Goal: Task Accomplishment & Management: Complete application form

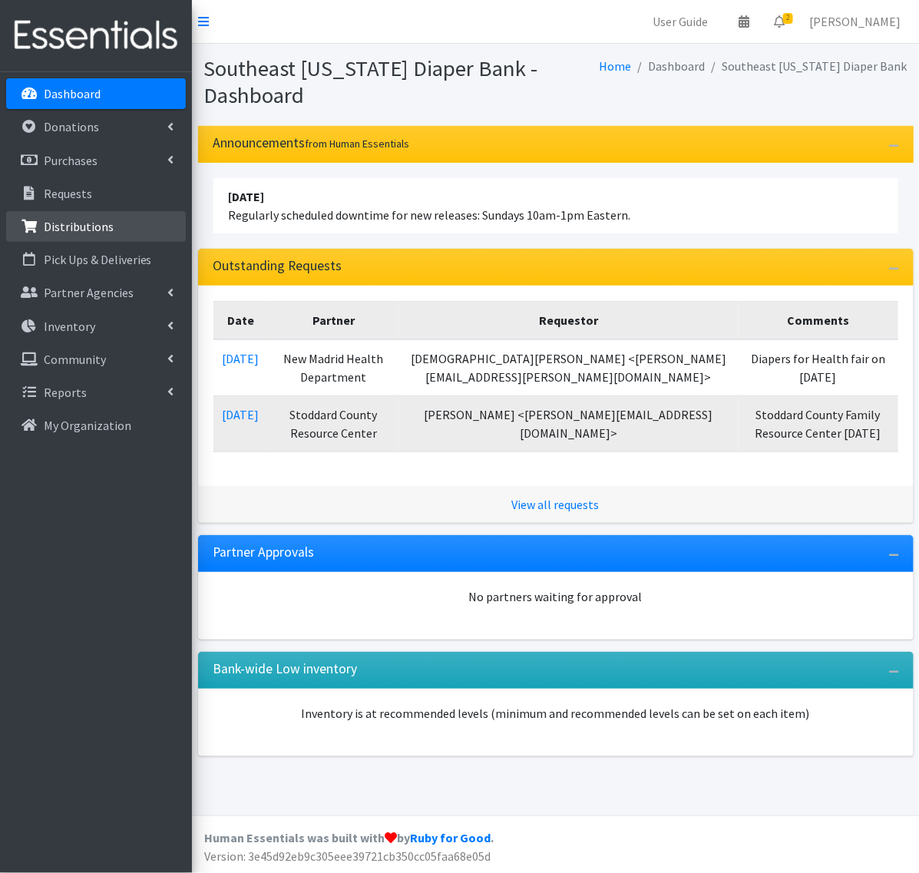
click at [78, 229] on p "Distributions" at bounding box center [79, 226] width 70 height 15
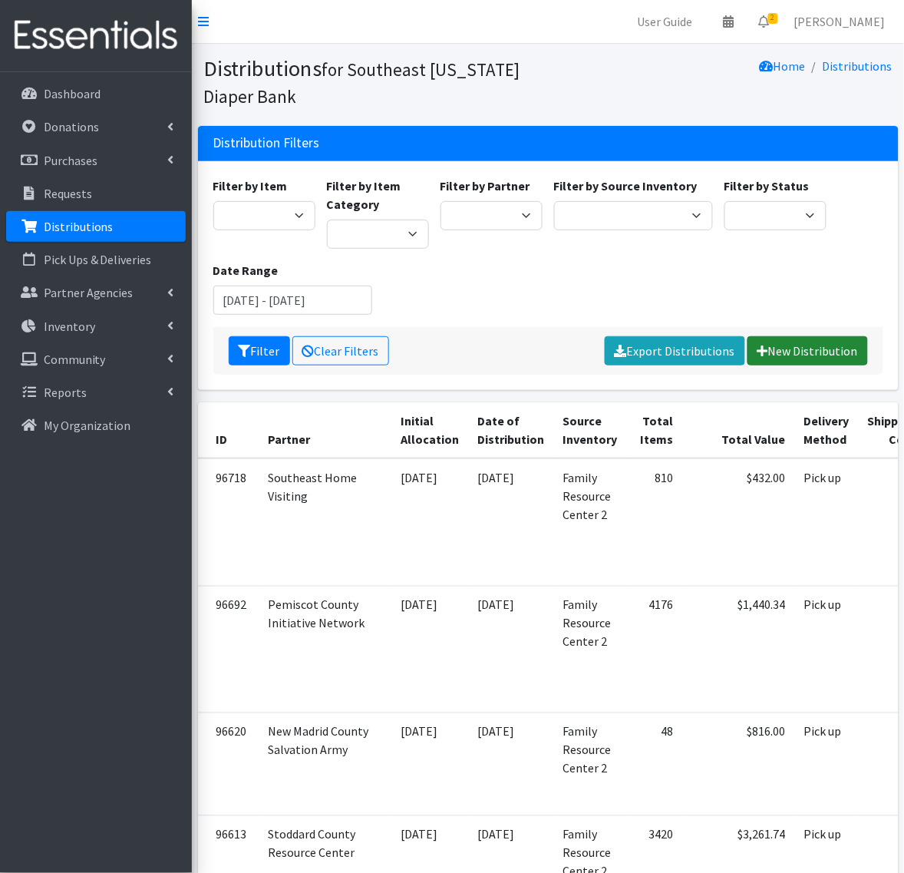
click at [784, 357] on link "New Distribution" at bounding box center [807, 350] width 120 height 29
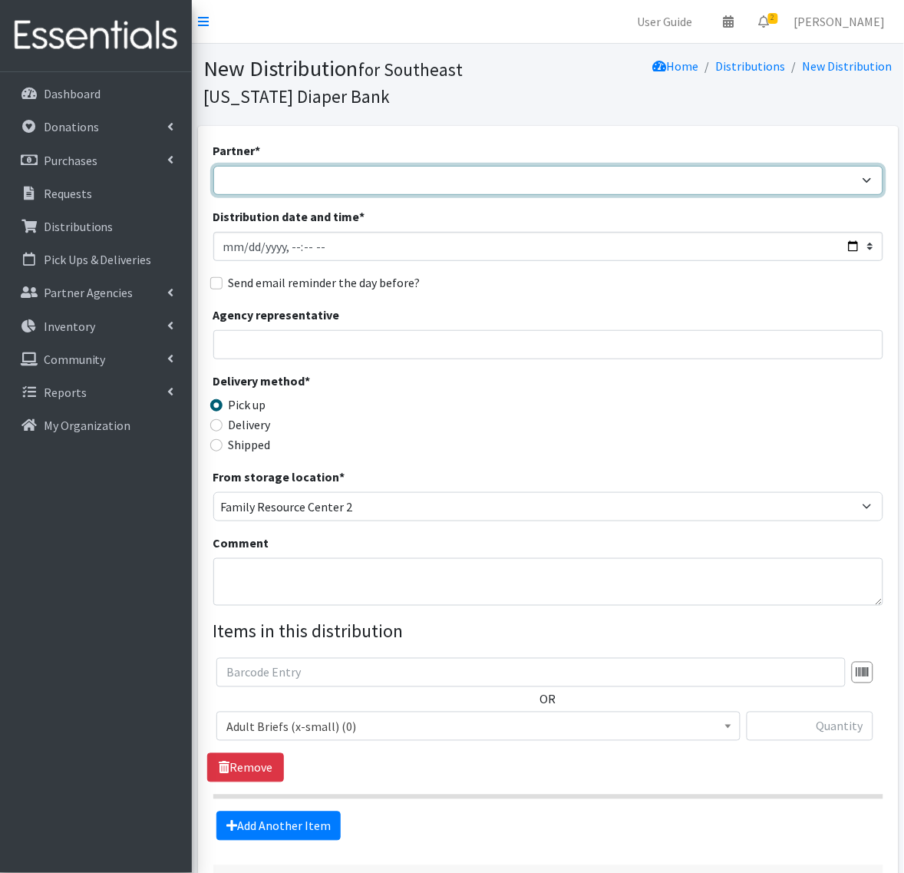
click at [301, 185] on select "ASPIRE WOMEN'S CENTER Bell City Head Start Birthright of Cape & Marble Hill Boo…" at bounding box center [548, 180] width 670 height 29
select select "72"
click at [213, 166] on select "ASPIRE WOMEN'S CENTER Bell City Head Start Birthright of Cape & Marble Hill Boo…" at bounding box center [548, 180] width 670 height 29
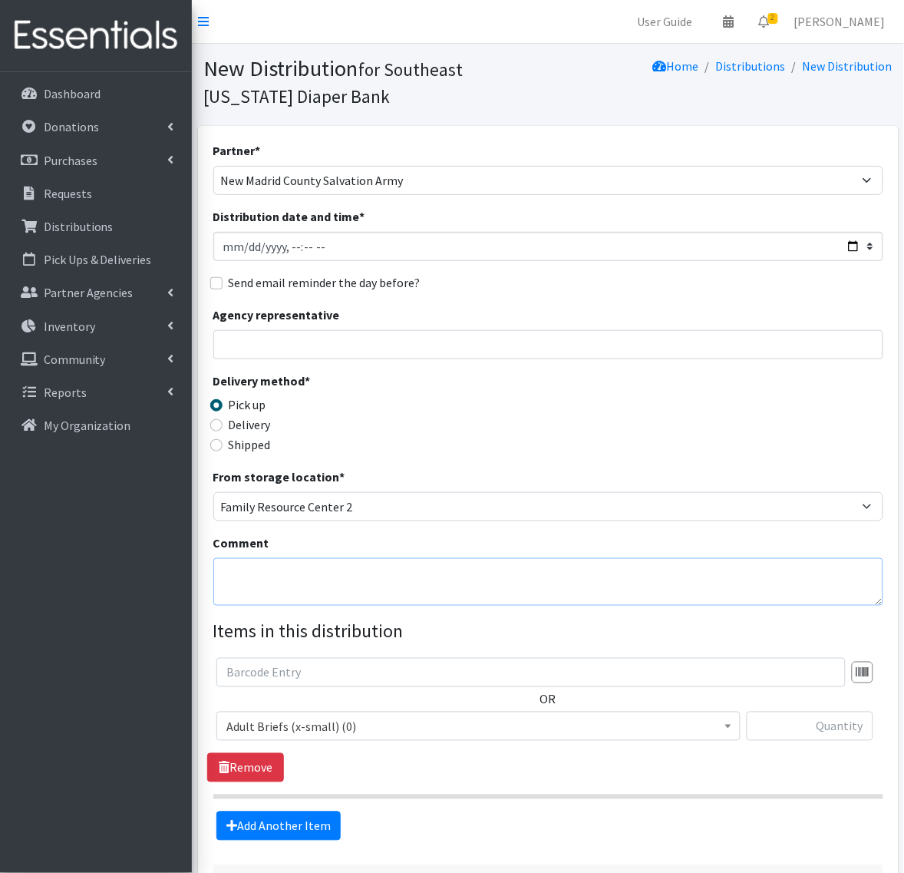
click at [234, 581] on textarea "Comment" at bounding box center [548, 582] width 670 height 48
type textarea "Green Bear Event"
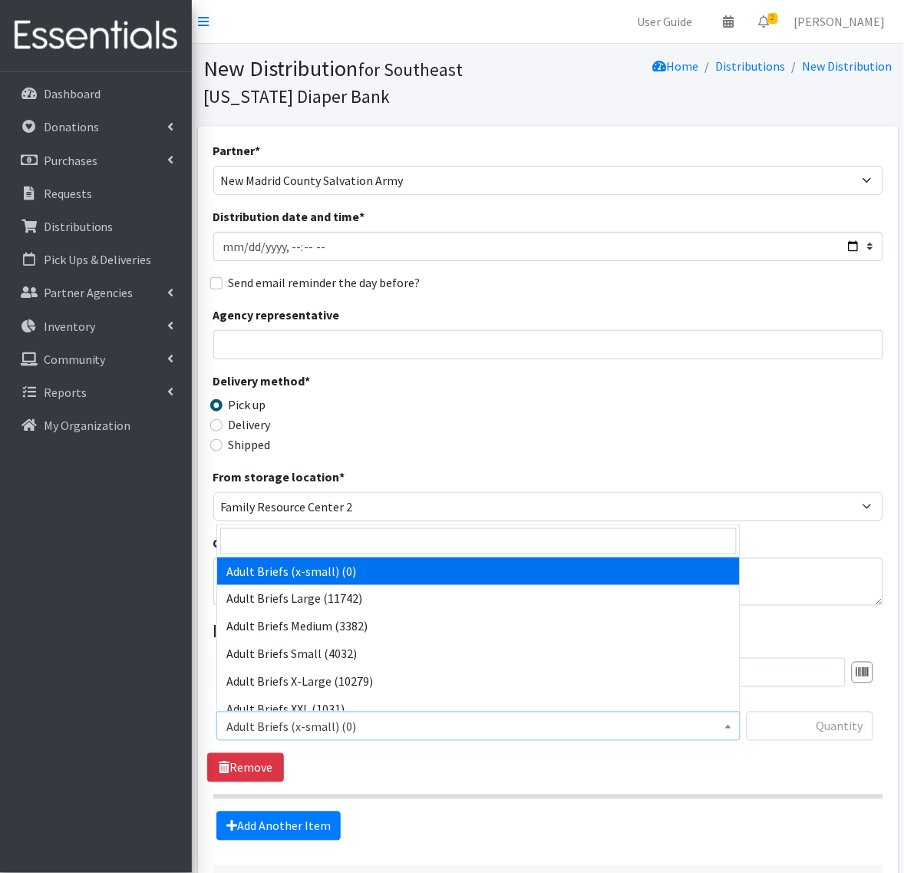
click at [330, 726] on span "Adult Briefs (x-small) (0)" at bounding box center [478, 726] width 504 height 21
click at [332, 546] on input "search" at bounding box center [478, 541] width 516 height 26
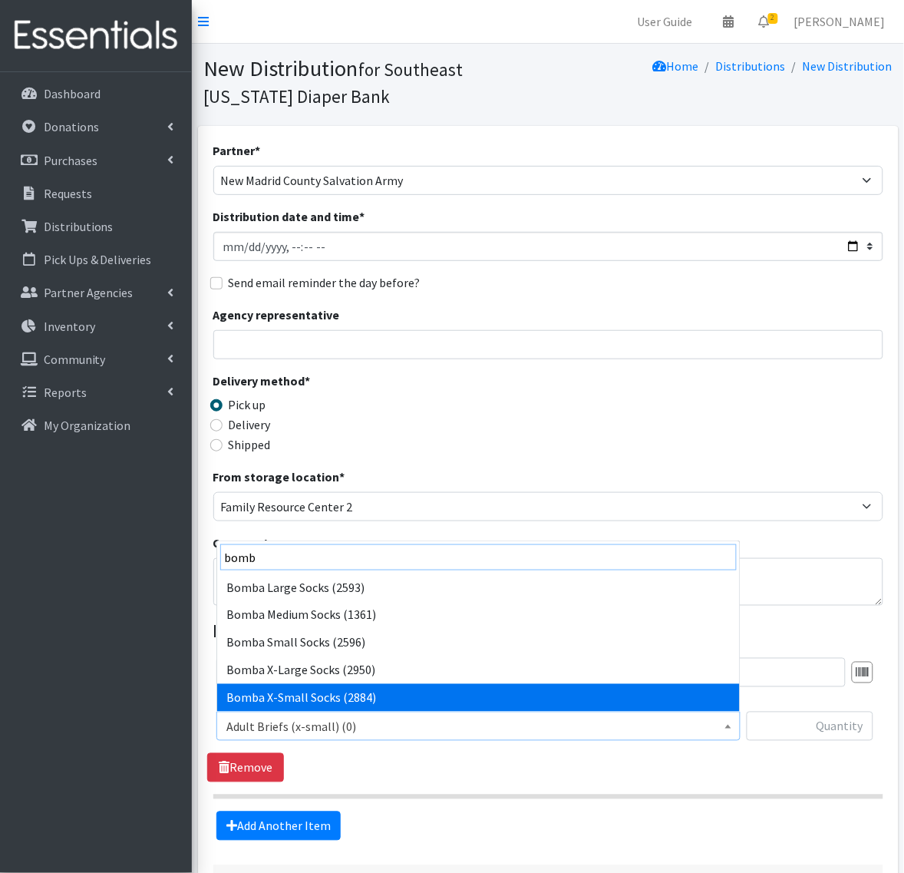
type input "bomb"
select select "14299"
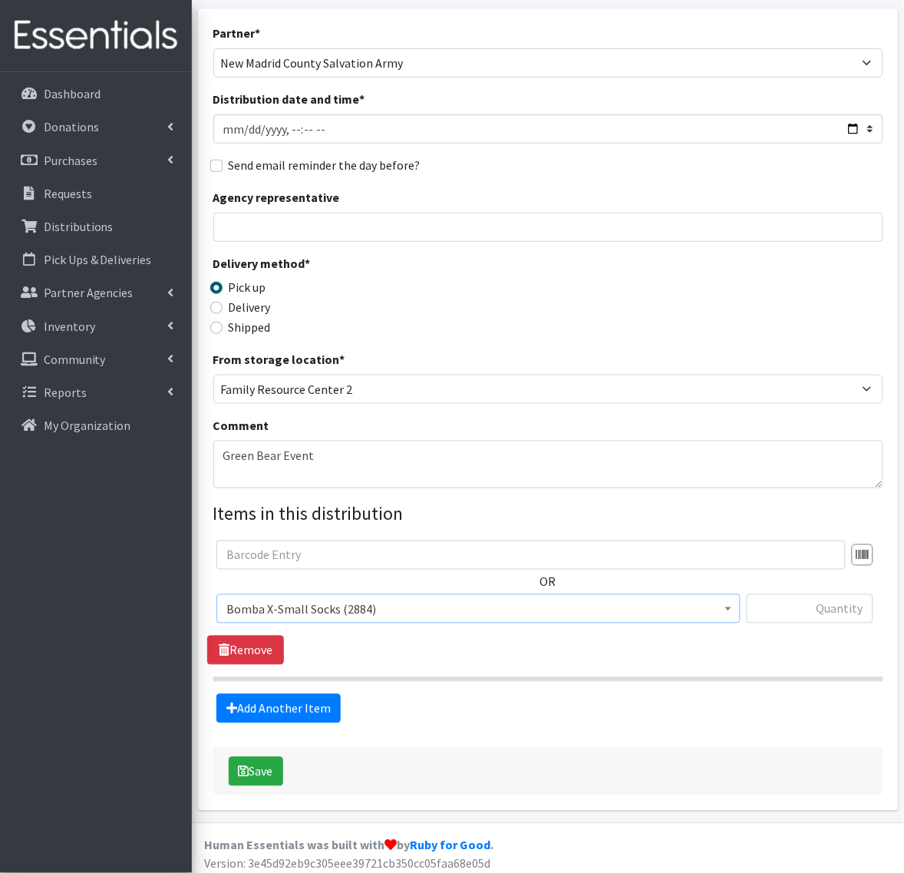
scroll to position [125, 0]
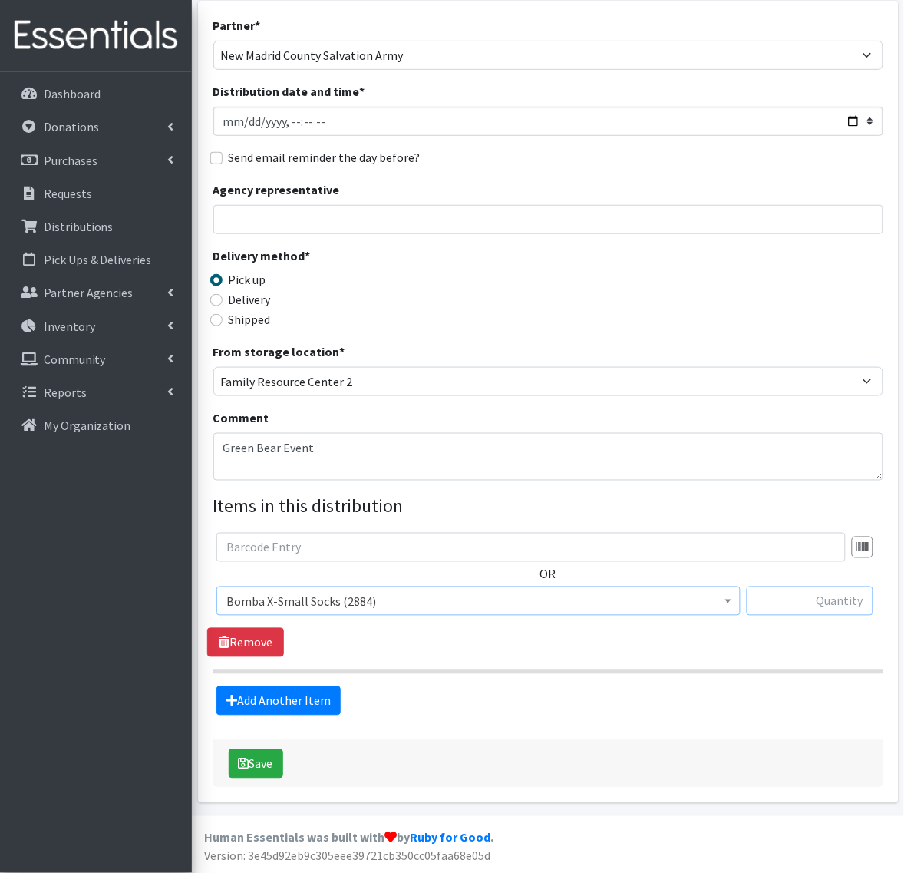
click at [808, 601] on input "text" at bounding box center [810, 600] width 127 height 29
type input "75"
click at [257, 695] on link "Add Another Item" at bounding box center [278, 700] width 124 height 29
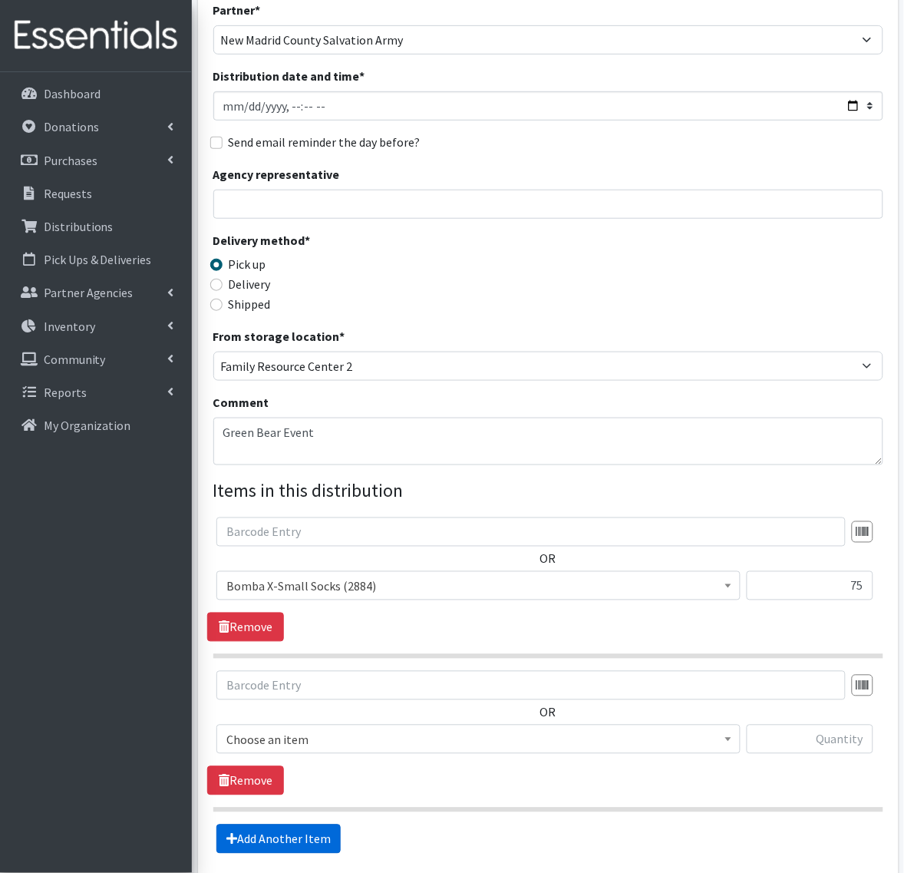
scroll to position [280, 0]
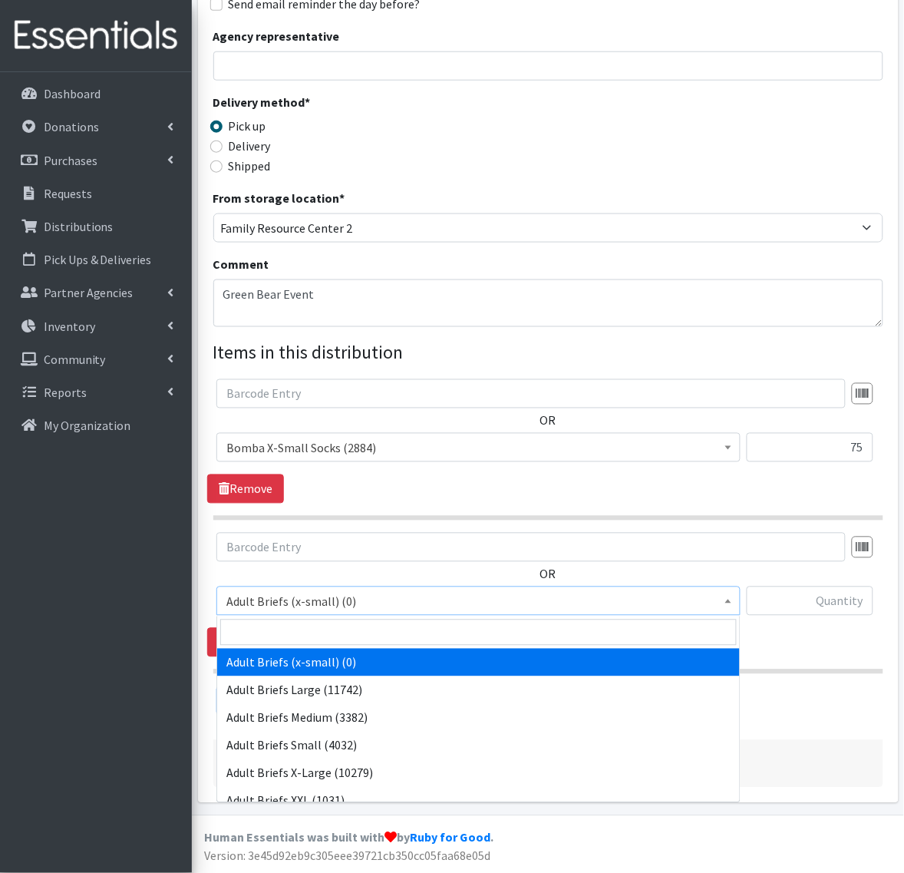
click at [307, 595] on span "Adult Briefs (x-small) (0)" at bounding box center [478, 601] width 504 height 21
click at [285, 633] on input "search" at bounding box center [478, 632] width 516 height 26
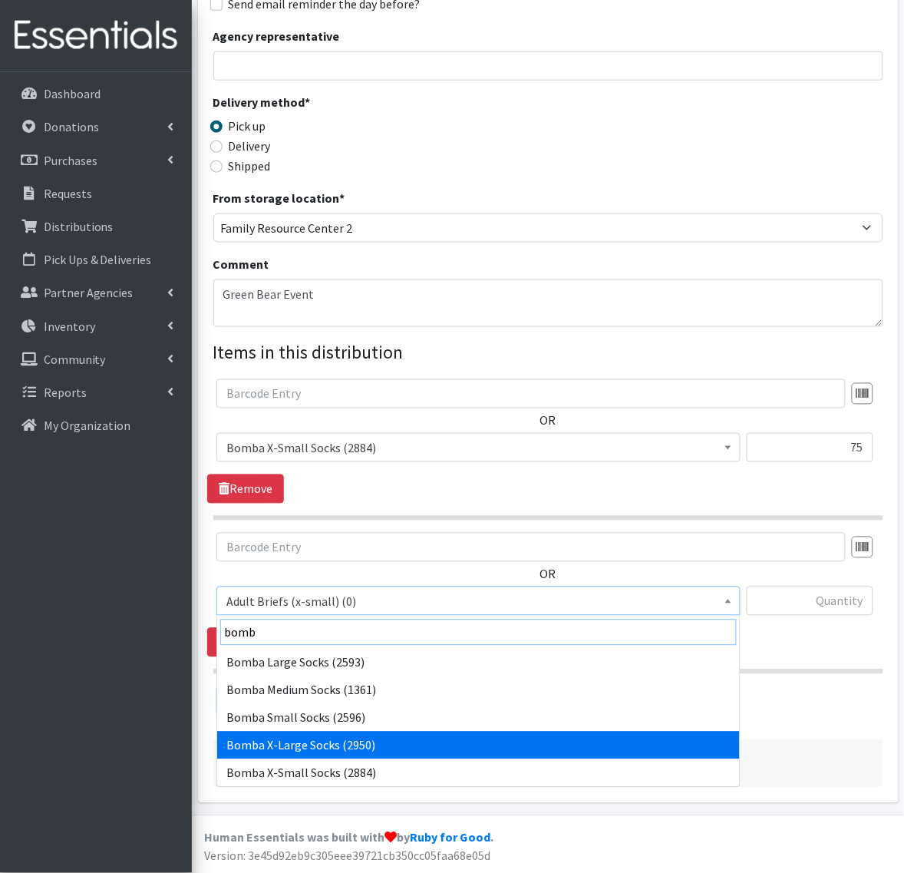
type input "bomb"
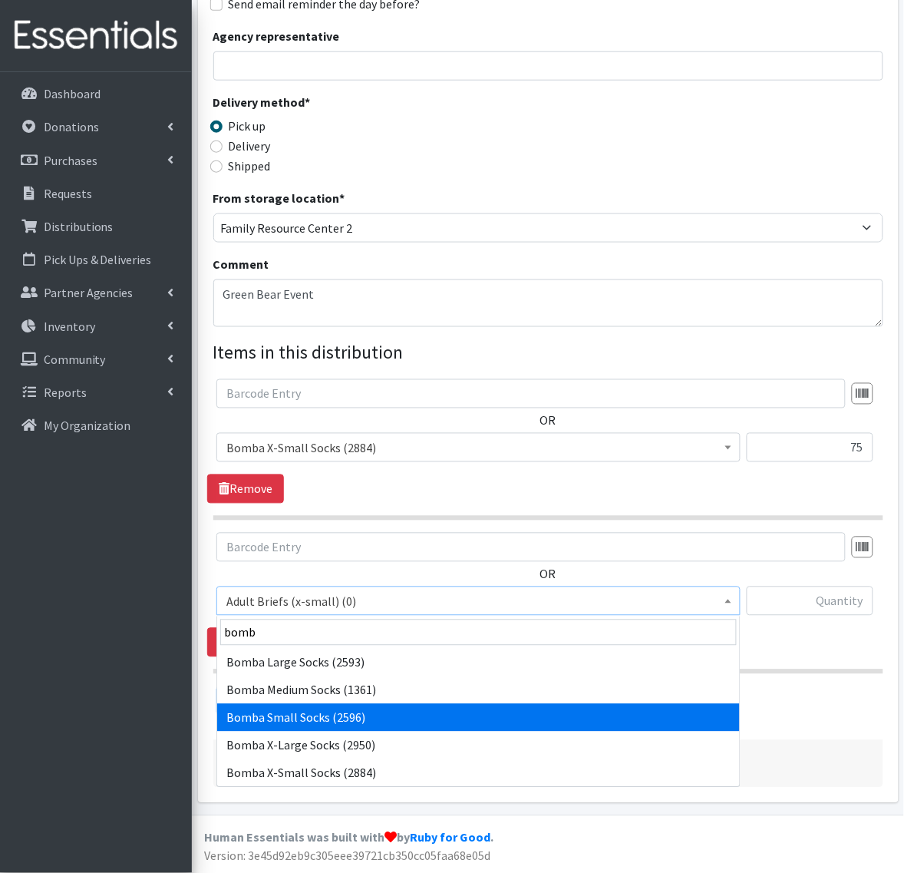
select select "14304"
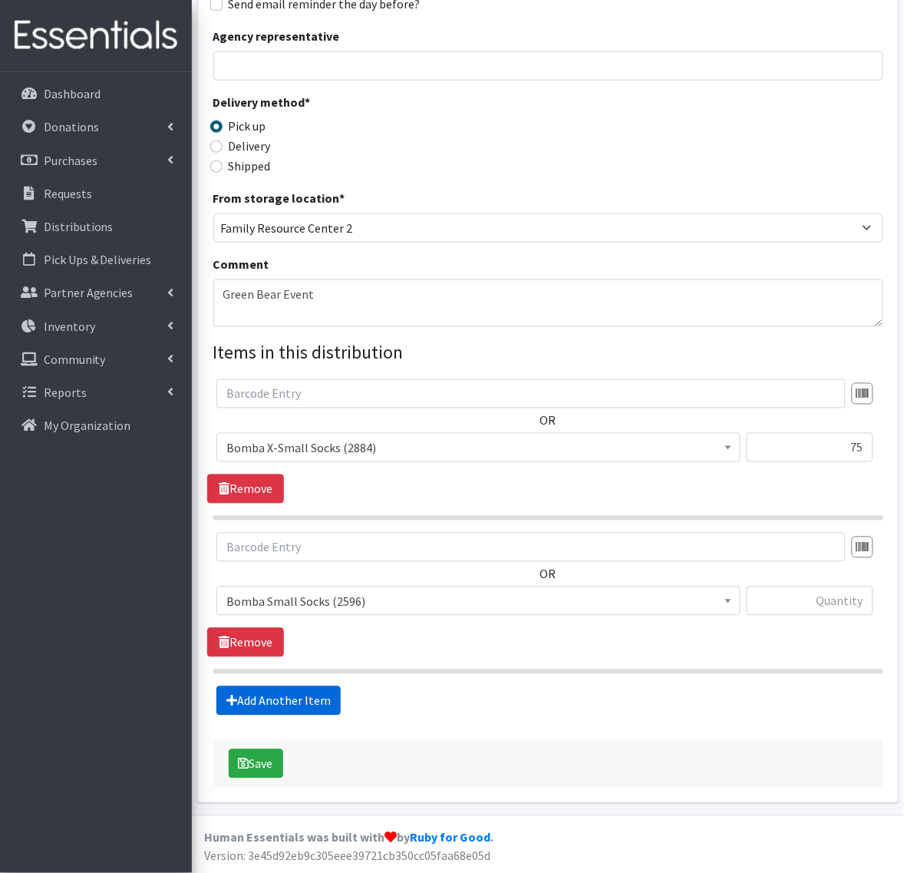
click at [276, 696] on link "Add Another Item" at bounding box center [278, 700] width 124 height 29
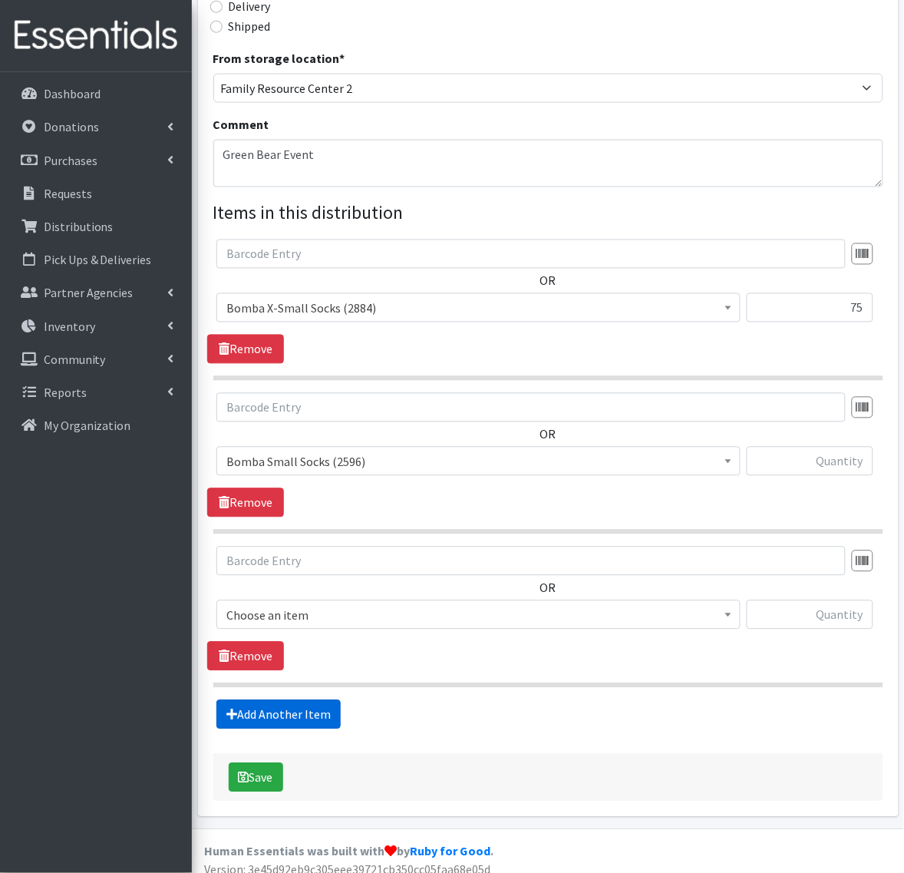
scroll to position [434, 0]
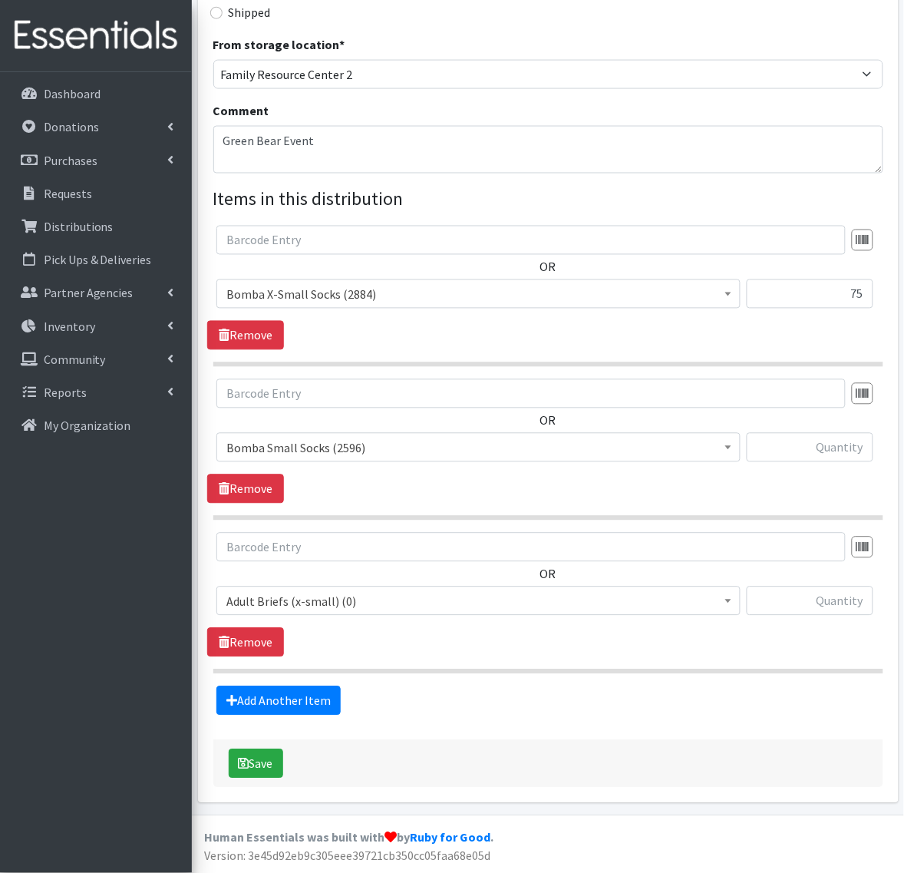
click at [295, 599] on span "Adult Briefs (x-small) (0)" at bounding box center [478, 601] width 504 height 21
click at [292, 611] on span "Adult Briefs (x-small) (0)" at bounding box center [478, 601] width 504 height 21
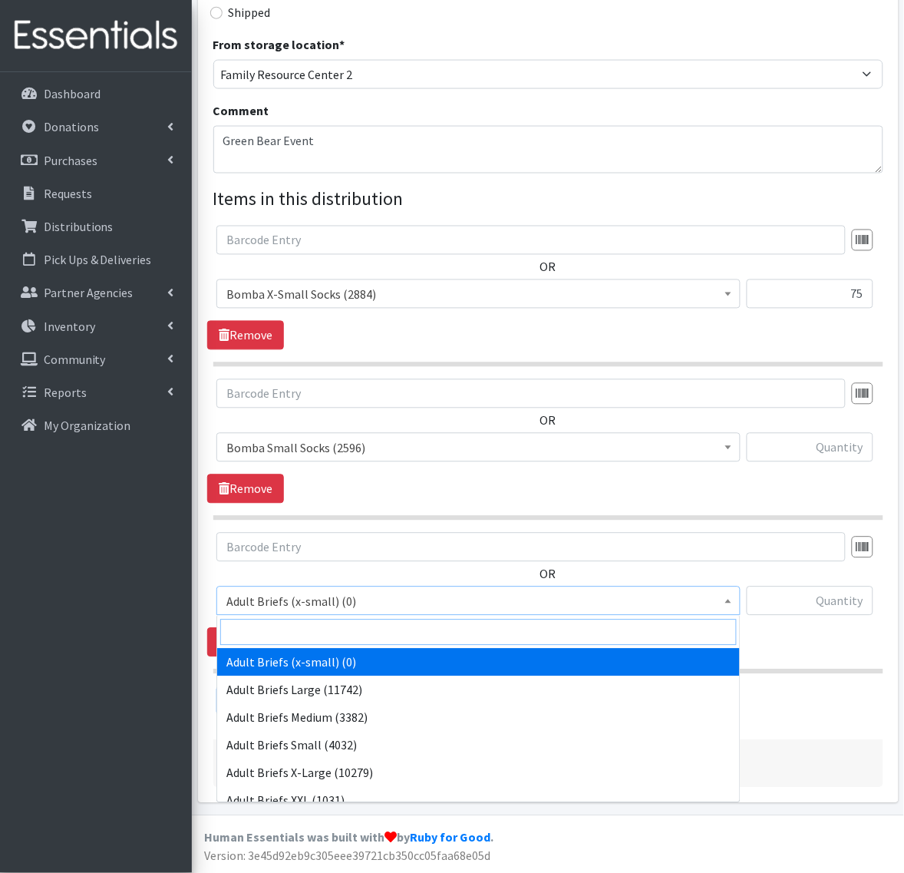
click at [285, 627] on input "search" at bounding box center [478, 632] width 516 height 26
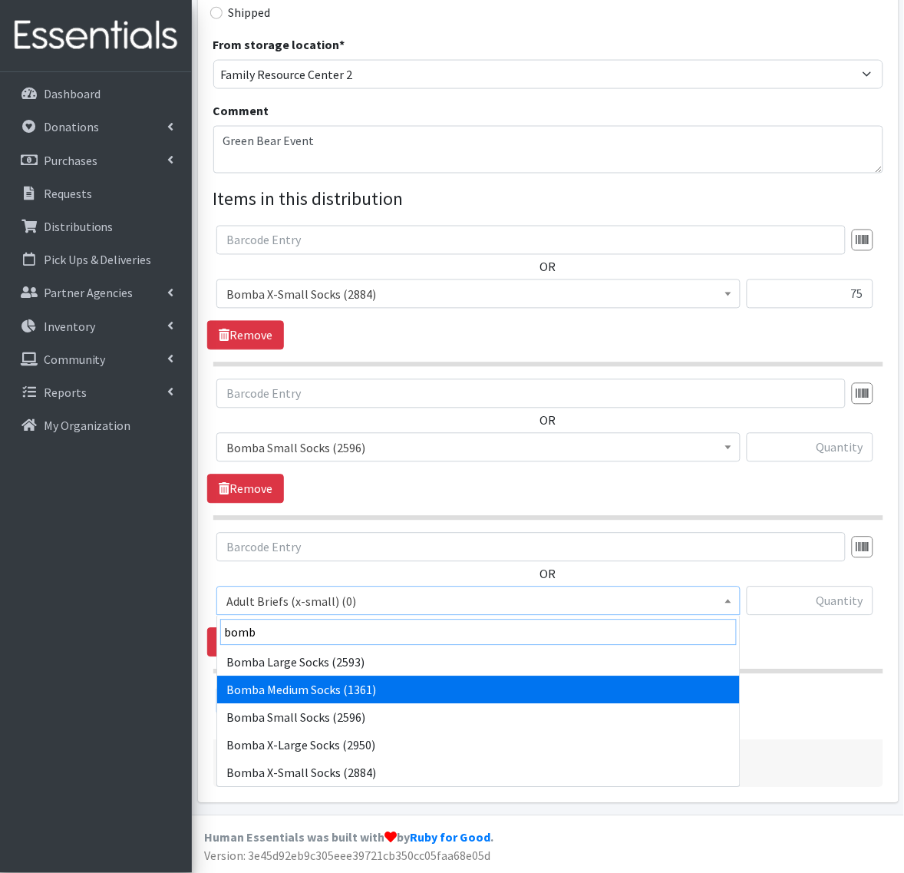
type input "bomb"
select select "14302"
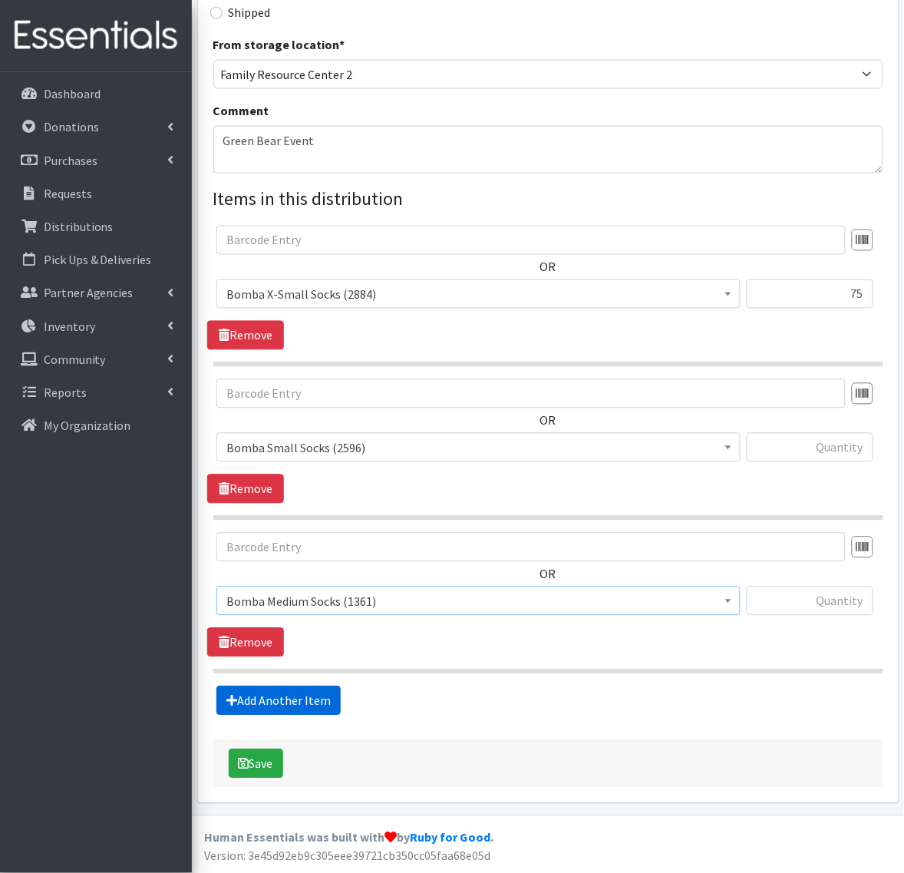
click at [279, 699] on link "Add Another Item" at bounding box center [278, 700] width 124 height 29
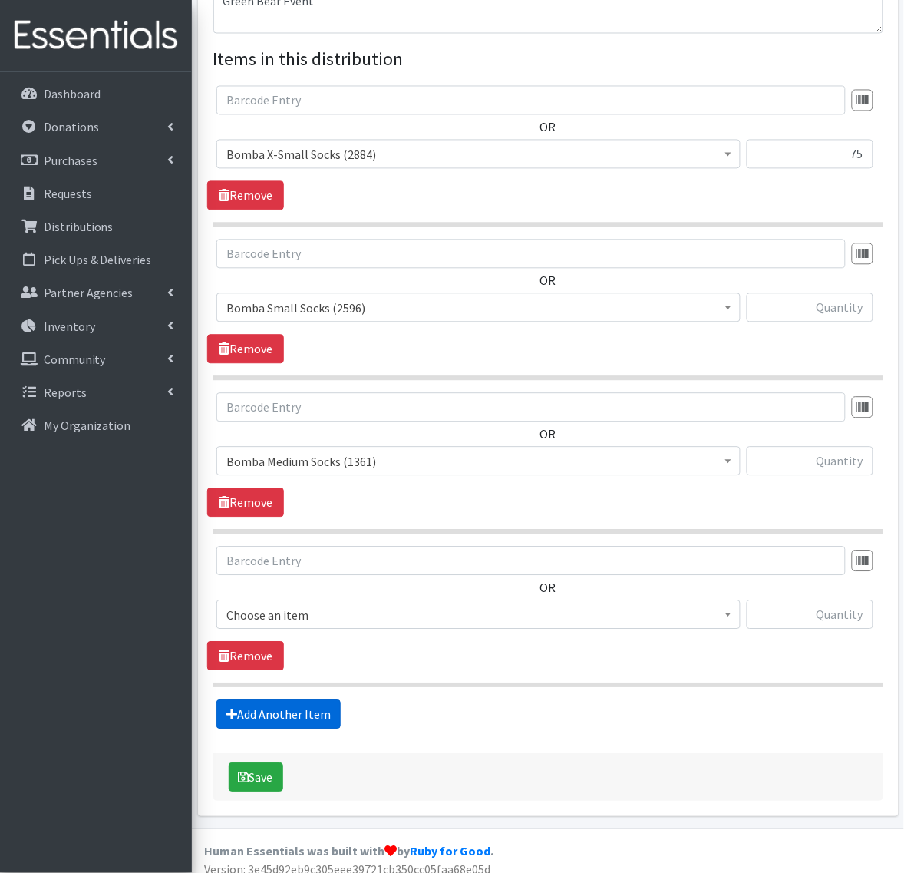
scroll to position [588, 0]
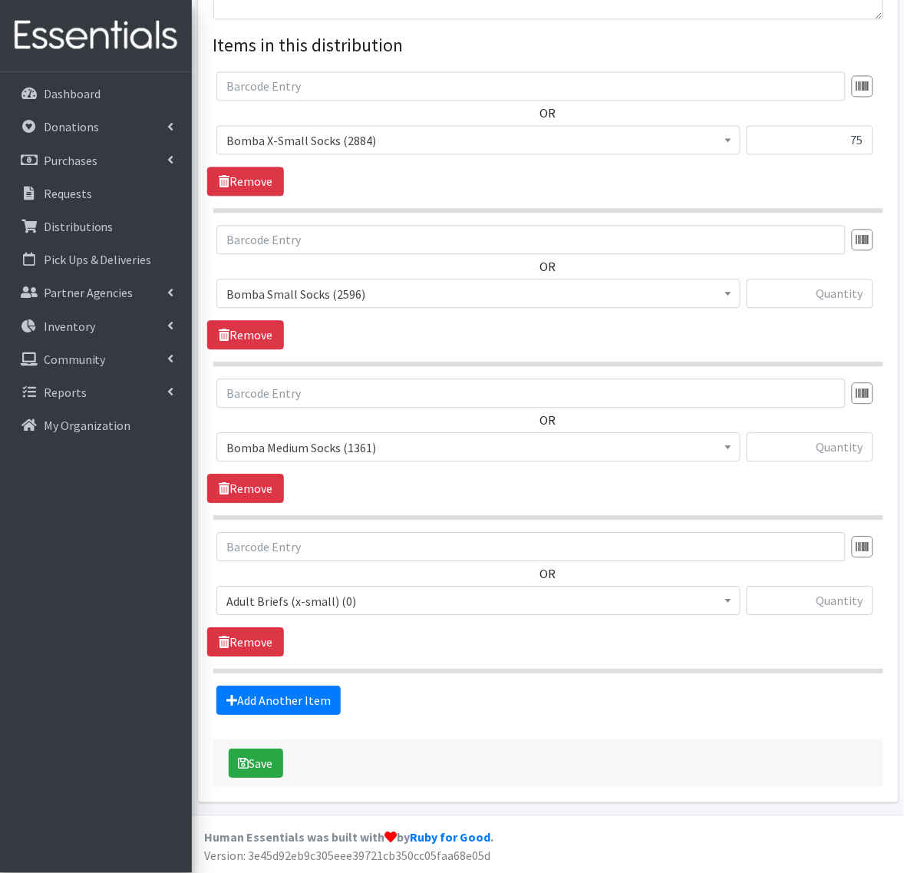
click at [292, 596] on span "Adult Briefs (x-small) (0)" at bounding box center [478, 601] width 504 height 21
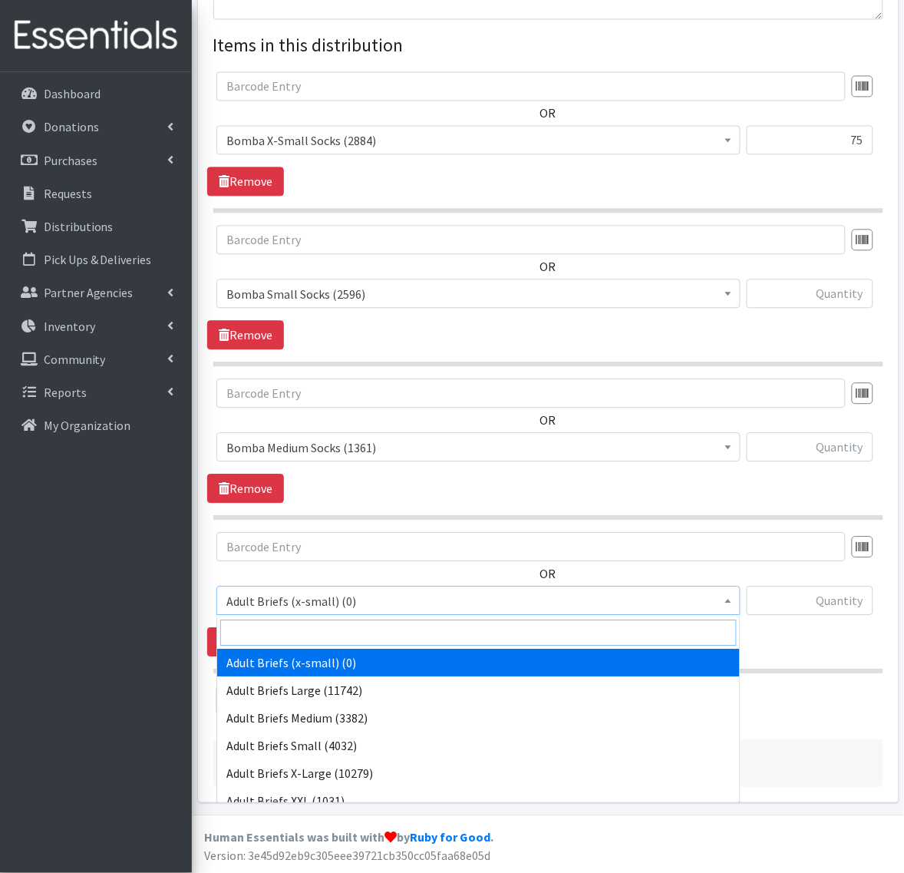
click at [289, 637] on input "search" at bounding box center [478, 633] width 516 height 26
type input "bomb"
select select "14305"
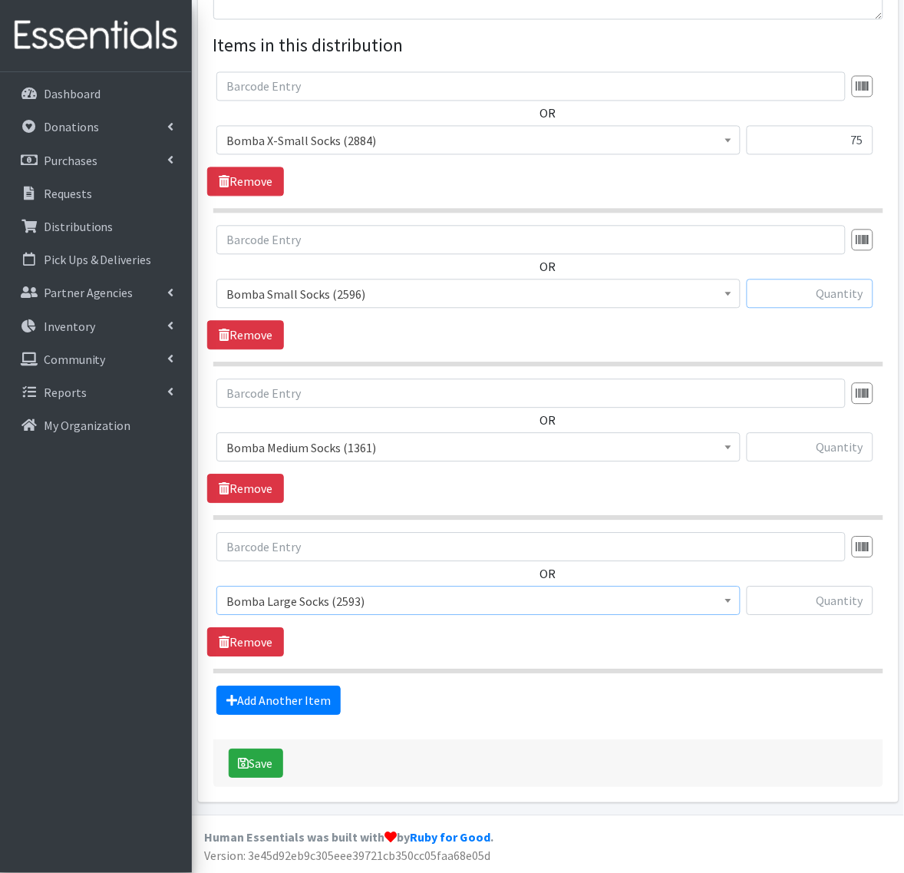
click at [819, 298] on input "text" at bounding box center [810, 293] width 127 height 29
type input "50"
type input "43"
click at [273, 767] on button "Save" at bounding box center [256, 763] width 54 height 29
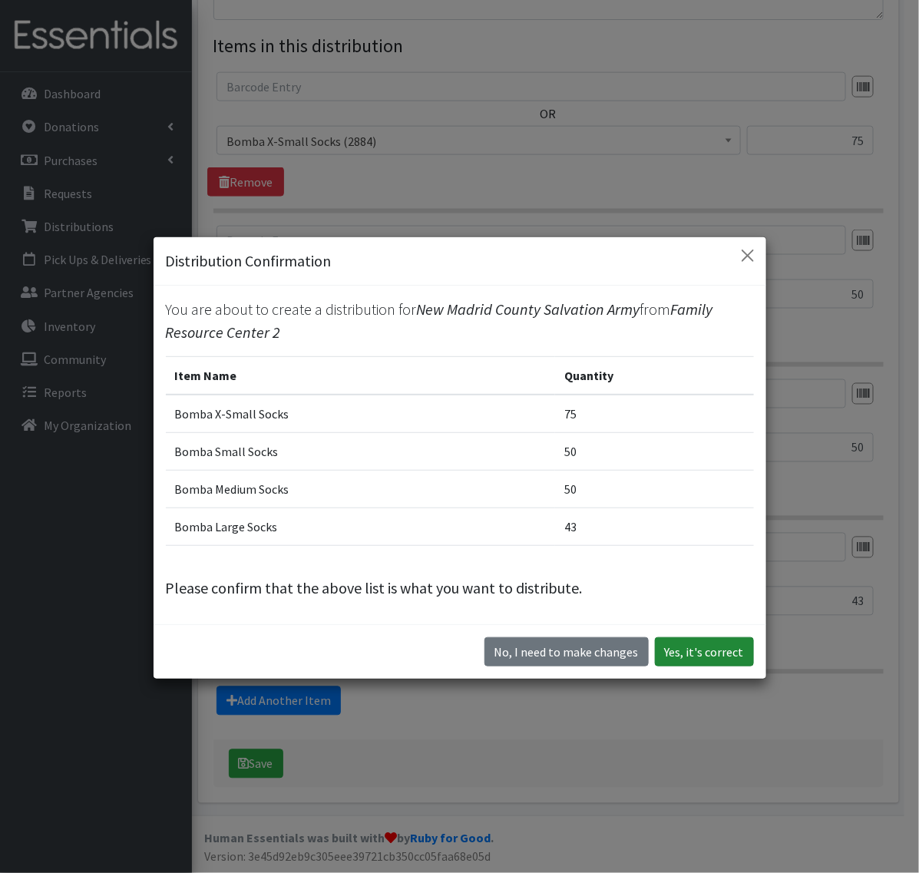
click at [655, 646] on button "Yes, it's correct" at bounding box center [704, 651] width 99 height 29
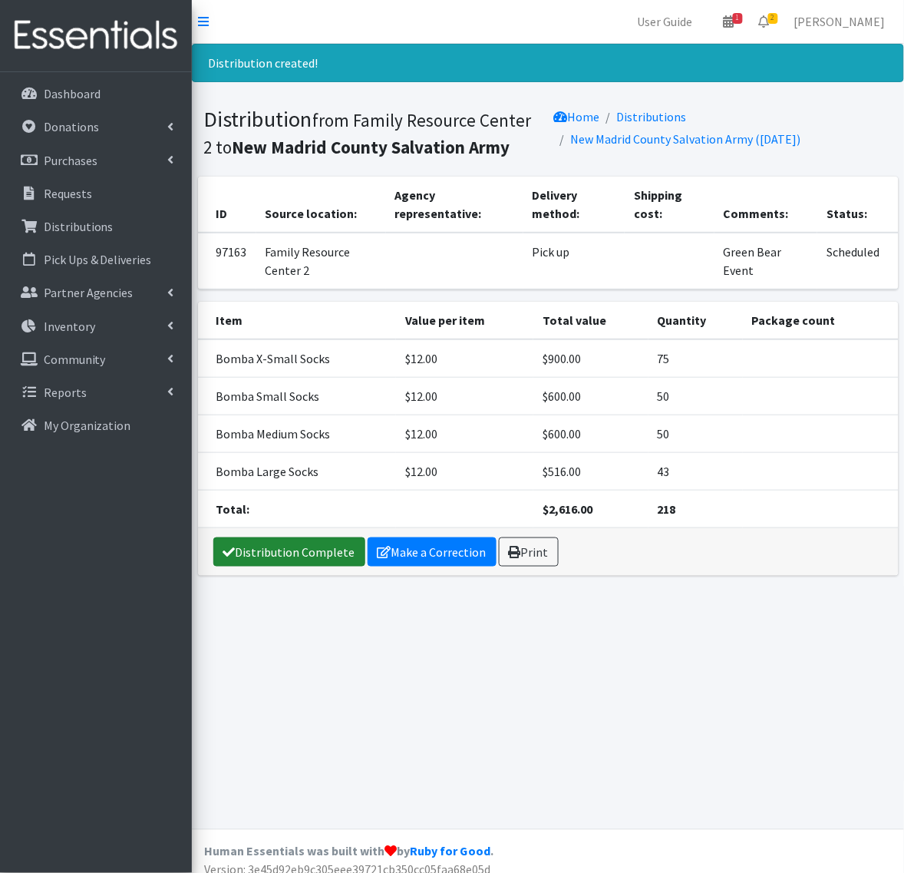
click at [334, 540] on link "Distribution Complete" at bounding box center [289, 551] width 152 height 29
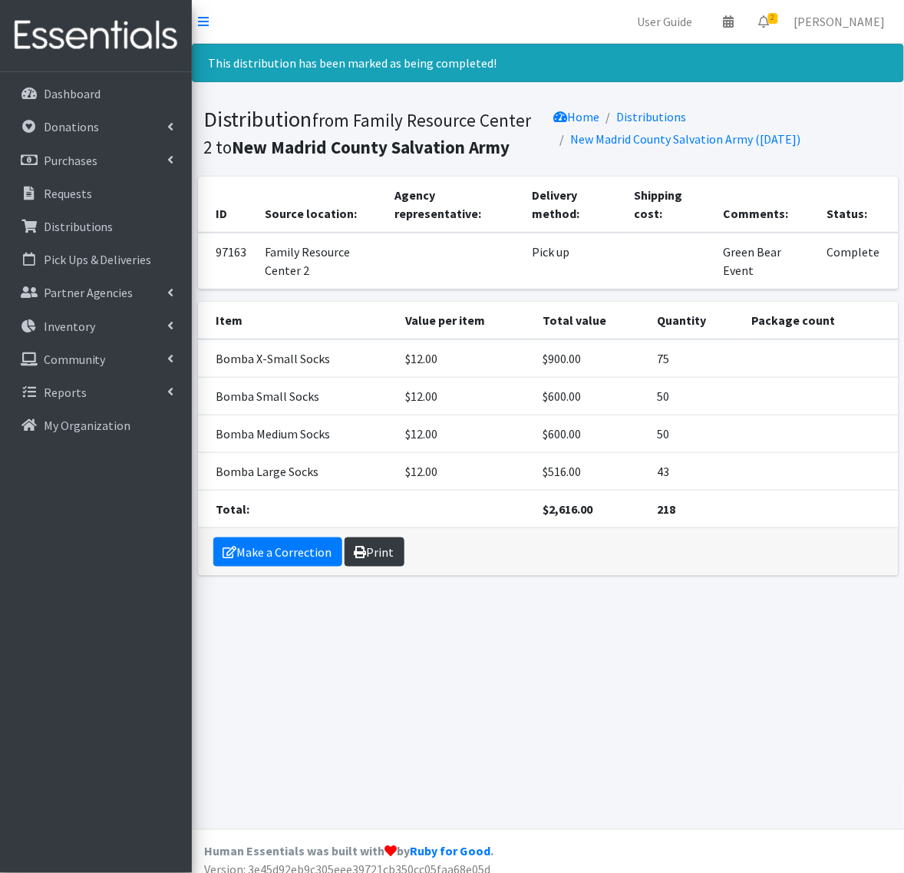
click at [366, 556] on link "Print" at bounding box center [375, 551] width 60 height 29
click at [48, 202] on link "Requests" at bounding box center [96, 193] width 180 height 31
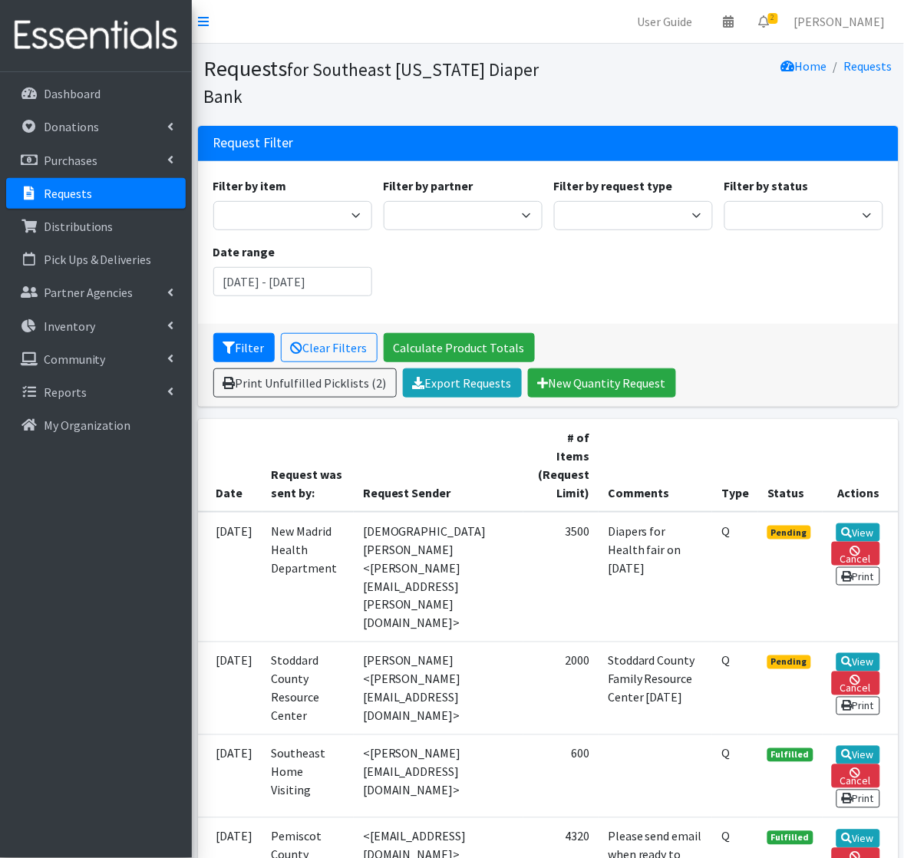
click at [503, 177] on div "Filter by partner ASPIRE WOMEN'S CENTER Bell City Head Start Birthright of Cape…" at bounding box center [463, 204] width 170 height 54
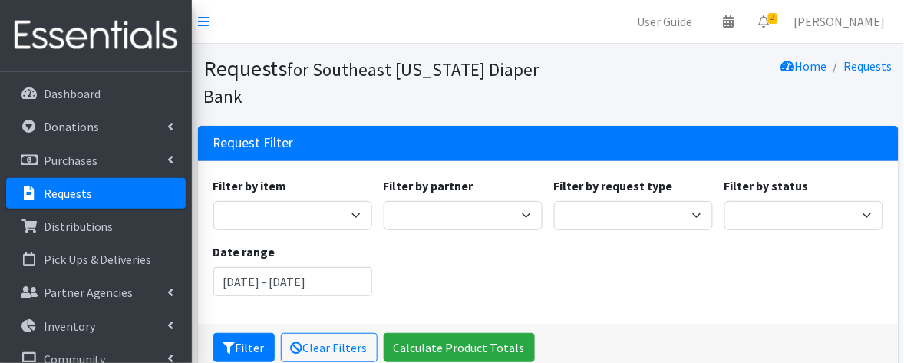
click at [120, 190] on link "Requests" at bounding box center [96, 193] width 180 height 31
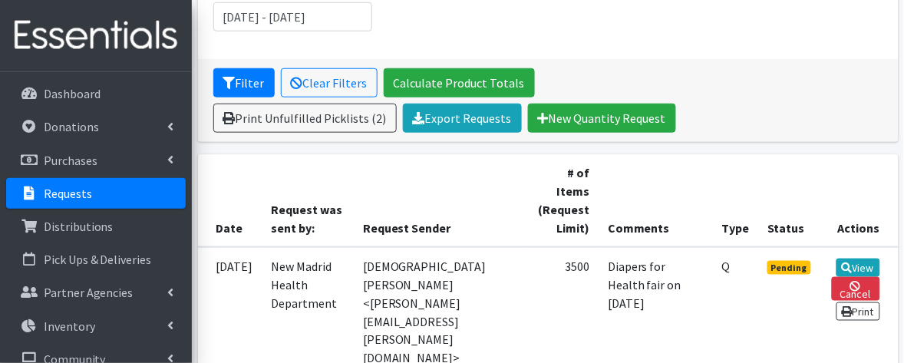
scroll to position [288, 0]
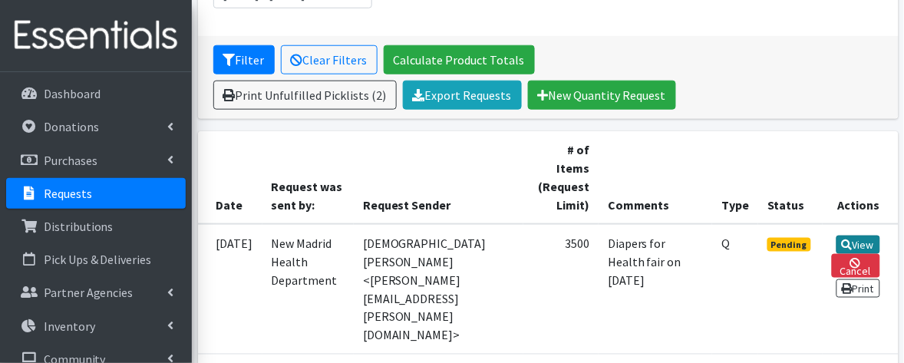
click at [867, 249] on link "View" at bounding box center [858, 245] width 44 height 18
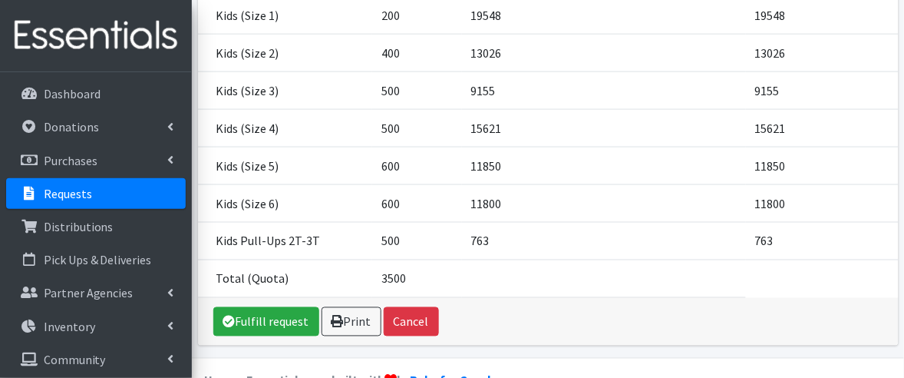
scroll to position [288, 0]
